Goal: Book appointment/travel/reservation

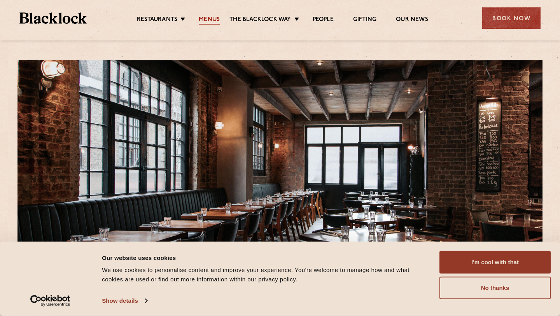
click at [206, 19] on link "Menus" at bounding box center [209, 20] width 21 height 9
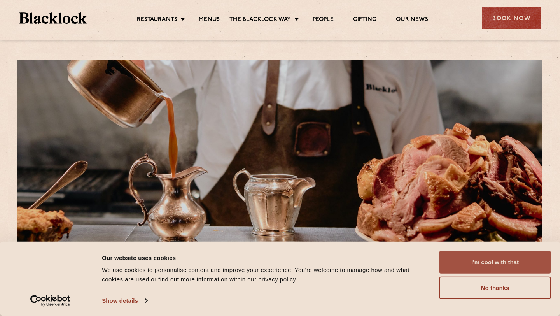
click at [498, 259] on button "I'm cool with that" at bounding box center [494, 262] width 111 height 23
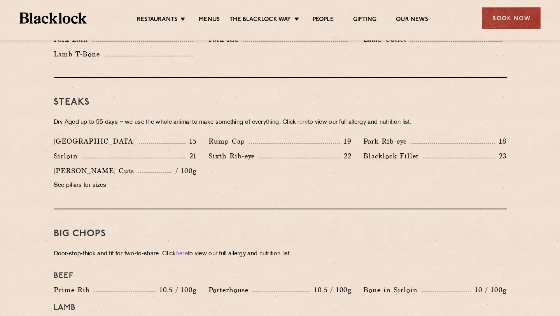
scroll to position [687, 0]
click at [524, 19] on div "Book Now" at bounding box center [511, 17] width 58 height 21
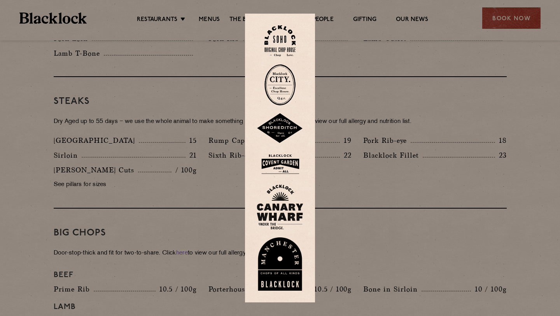
click at [279, 128] on img at bounding box center [280, 128] width 47 height 30
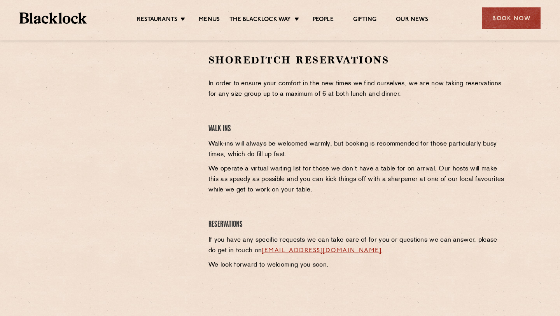
scroll to position [250, 0]
click at [309, 250] on link "shoreditch@theblacklock.com" at bounding box center [322, 250] width 120 height 6
